Goal: Check status: Check status

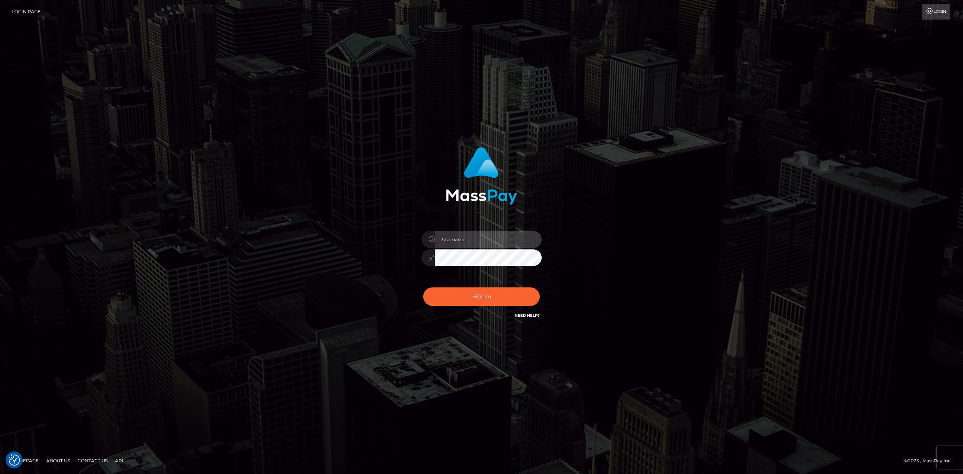
click at [467, 238] on input "text" at bounding box center [488, 239] width 107 height 17
type input "leigh.ann_main"
click at [479, 304] on button "Sign in" at bounding box center [481, 297] width 117 height 18
click at [494, 233] on input "text" at bounding box center [488, 239] width 107 height 17
type input "leigh.ann_main"
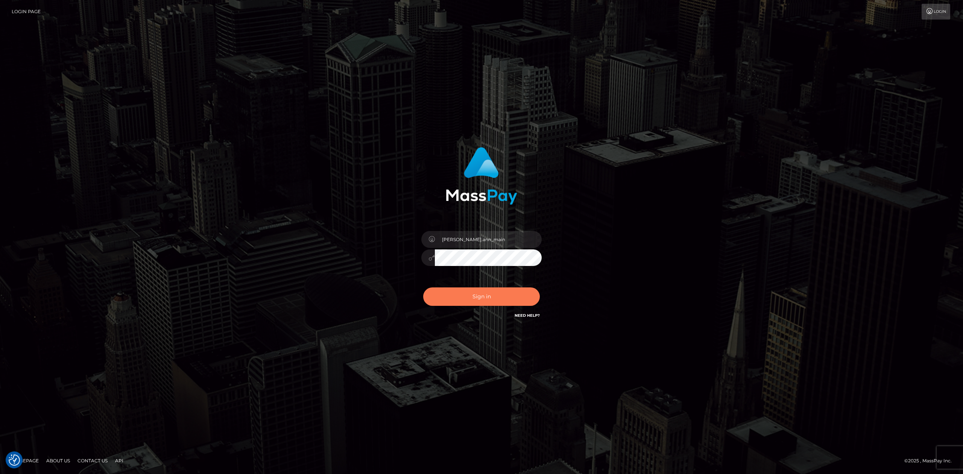
click at [488, 291] on button "Sign in" at bounding box center [481, 297] width 117 height 18
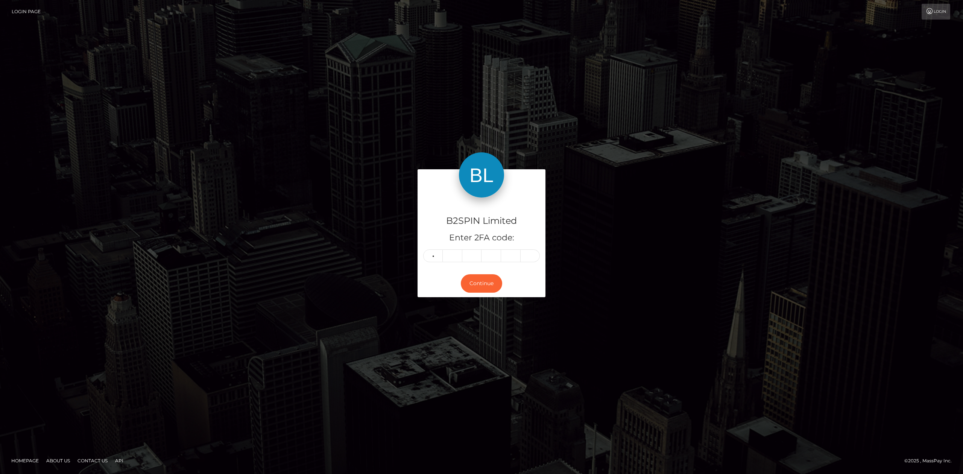
type input "5"
type input "7"
type input "5"
type input "8"
type input "2"
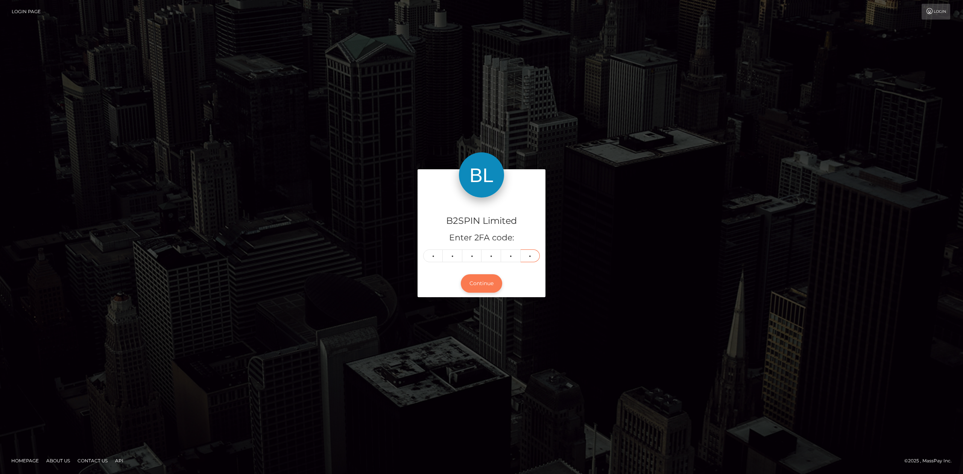
type input "8"
click at [470, 283] on button "Continue" at bounding box center [481, 283] width 41 height 18
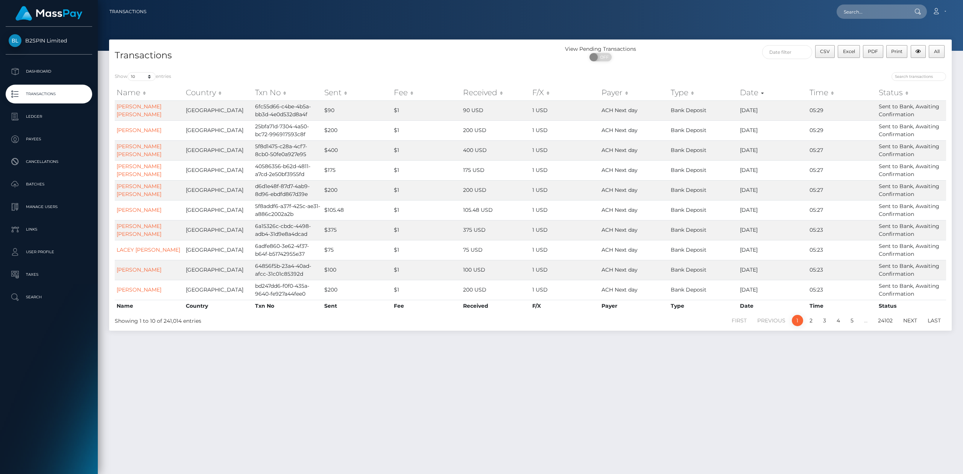
drag, startPoint x: 409, startPoint y: 389, endPoint x: 405, endPoint y: 383, distance: 6.8
click at [409, 389] on div "Transactions View Pending Transactions ON OFF CSV Excel PDF Print All Show 10 2…" at bounding box center [531, 254] width 866 height 428
click at [792, 52] on input "text" at bounding box center [787, 52] width 50 height 14
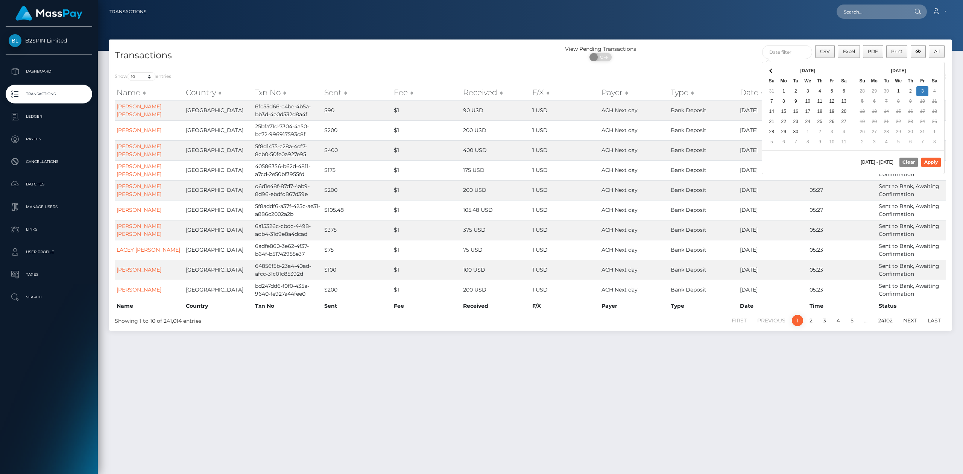
click at [617, 420] on div "Transactions View Pending Transactions ON OFF CSV Excel PDF Print All Show 10 2…" at bounding box center [531, 254] width 866 height 428
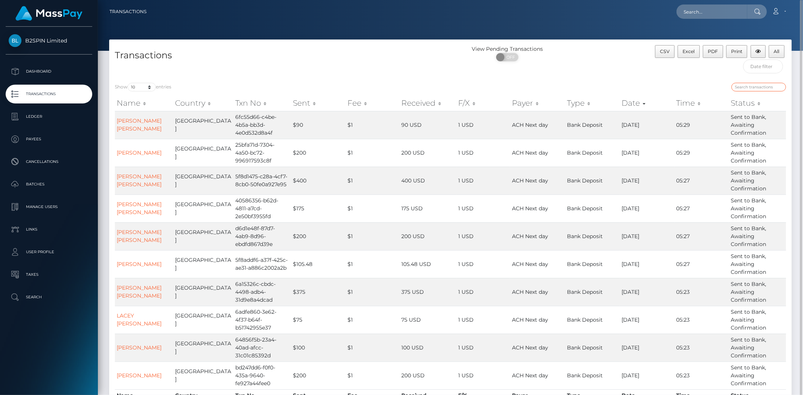
click at [765, 83] on input "search" at bounding box center [758, 87] width 55 height 9
click at [768, 86] on input "search" at bounding box center [758, 87] width 55 height 9
click at [763, 87] on input "search" at bounding box center [758, 87] width 55 height 9
click at [759, 53] on span "button" at bounding box center [757, 52] width 5 height 6
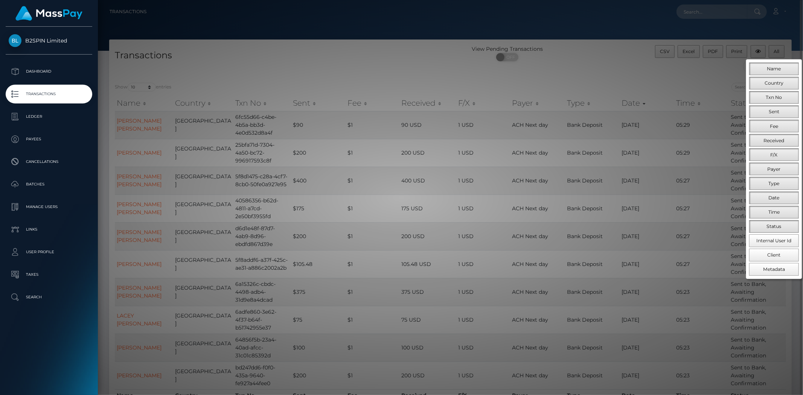
click at [619, 46] on div at bounding box center [401, 197] width 803 height 395
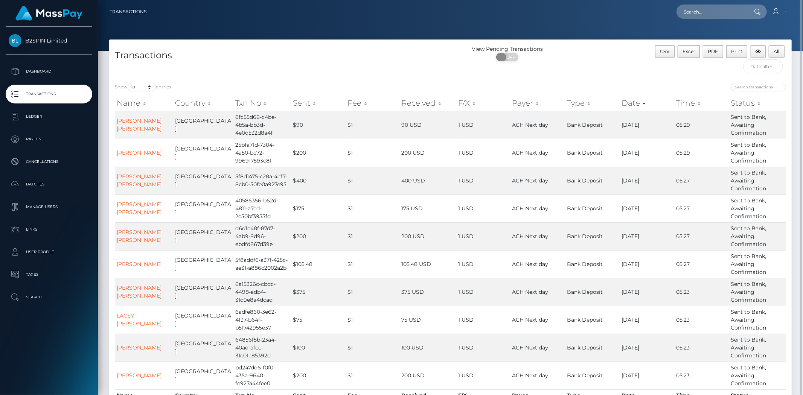
click at [497, 58] on span at bounding box center [501, 57] width 10 height 8
drag, startPoint x: 376, startPoint y: 48, endPoint x: 550, endPoint y: 51, distance: 173.9
click at [376, 49] on div "Transactions" at bounding box center [279, 61] width 341 height 32
click at [682, 74] on div "CSV Excel PDF Print All" at bounding box center [706, 61] width 170 height 32
click at [759, 90] on input "search" at bounding box center [758, 87] width 55 height 9
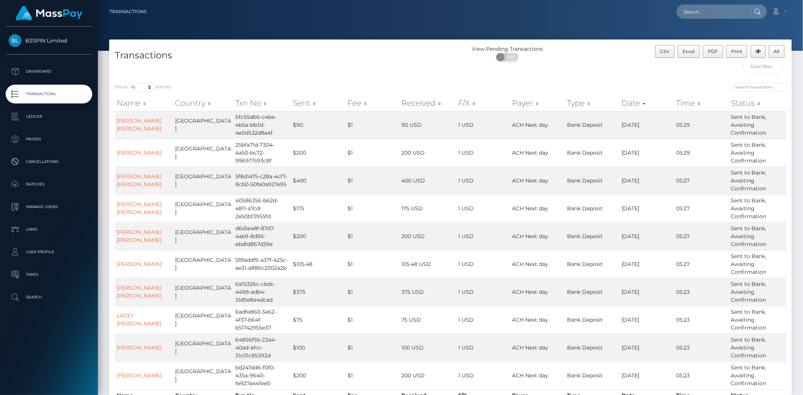
click at [397, 71] on div "Transactions" at bounding box center [279, 61] width 341 height 32
